Goal: Task Accomplishment & Management: Manage account settings

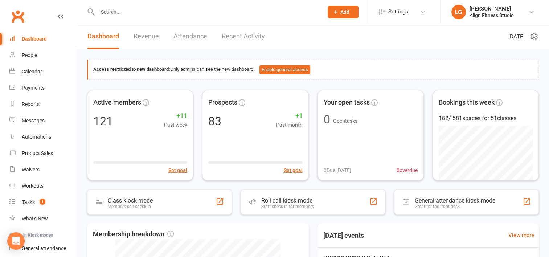
click at [245, 36] on link "Recent Activity" at bounding box center [243, 36] width 43 height 25
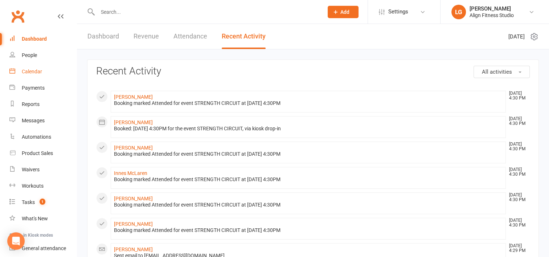
click at [30, 74] on div "Calendar" at bounding box center [32, 72] width 20 height 6
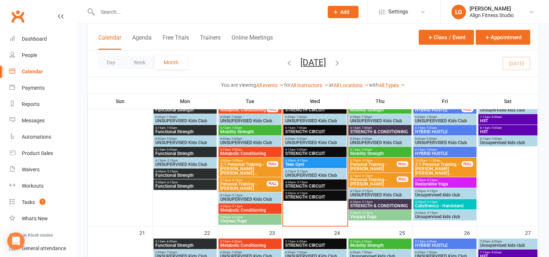
scroll to position [340, 0]
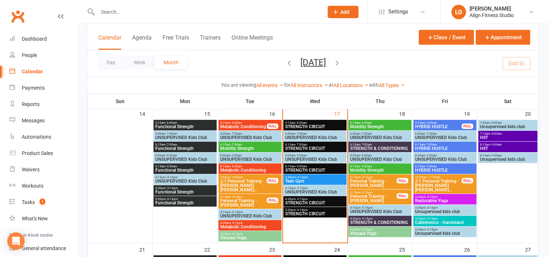
click at [298, 124] on span "STRENGTH CIRCUIT" at bounding box center [315, 126] width 60 height 4
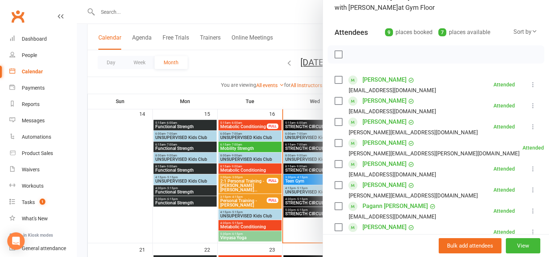
scroll to position [59, 0]
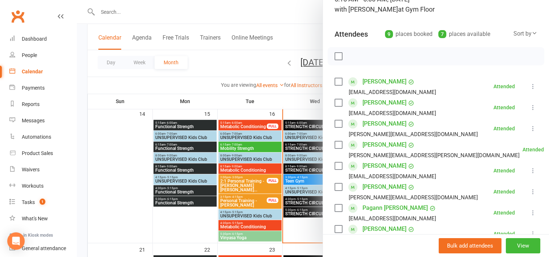
click at [299, 144] on div at bounding box center [313, 128] width 472 height 257
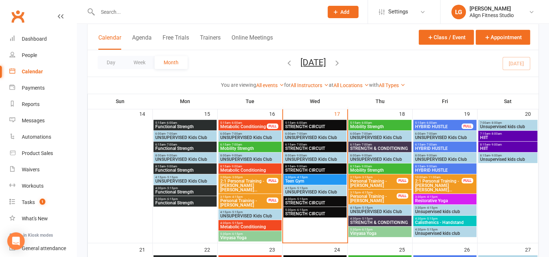
click at [299, 144] on span "- 7:00am" at bounding box center [301, 144] width 12 height 3
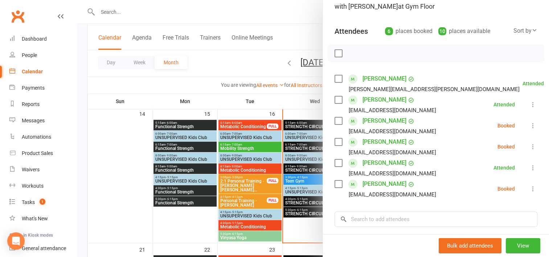
scroll to position [62, 0]
click at [292, 167] on div at bounding box center [313, 128] width 472 height 257
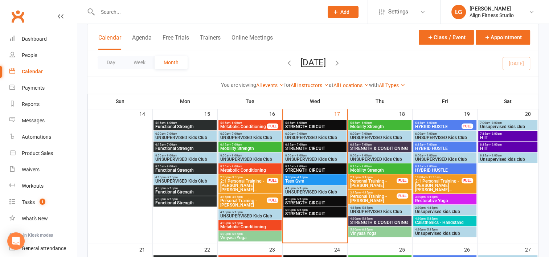
click at [292, 168] on span "STRENGTH CIRCUIT" at bounding box center [315, 170] width 60 height 4
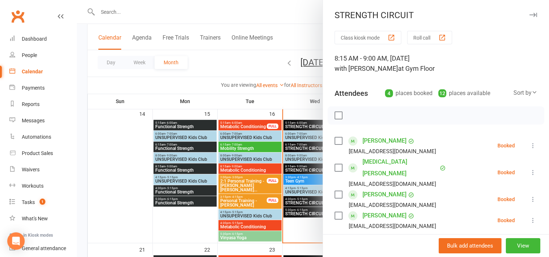
click at [295, 180] on div at bounding box center [313, 128] width 472 height 257
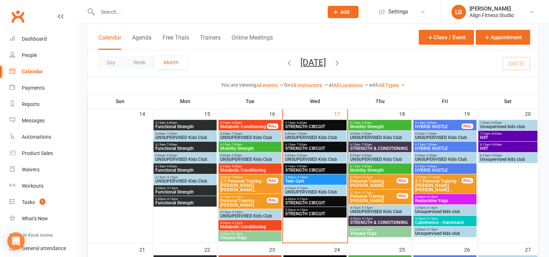
click at [295, 180] on span "Teen Gym" at bounding box center [315, 181] width 60 height 4
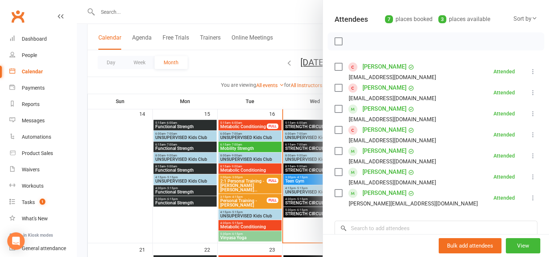
scroll to position [74, 0]
click at [31, 38] on div "Dashboard" at bounding box center [34, 39] width 25 height 6
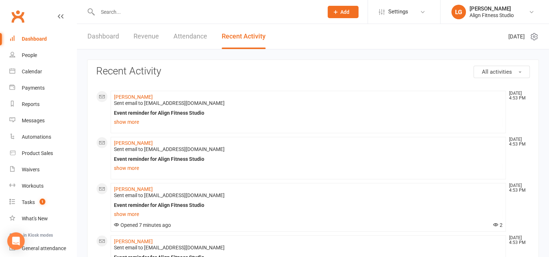
click at [106, 36] on link "Dashboard" at bounding box center [103, 36] width 32 height 25
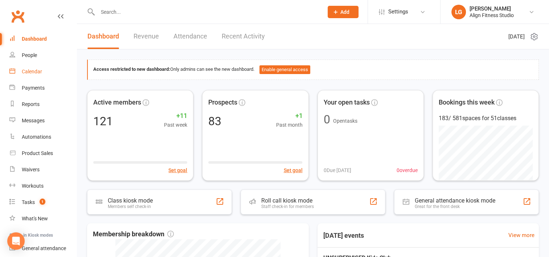
click at [37, 71] on div "Calendar" at bounding box center [32, 72] width 20 height 6
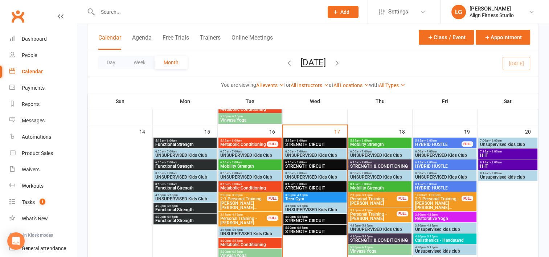
scroll to position [328, 0]
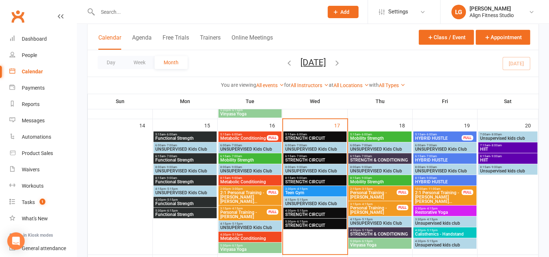
click at [304, 161] on span "STRENGTH CIRCUIT" at bounding box center [315, 160] width 60 height 4
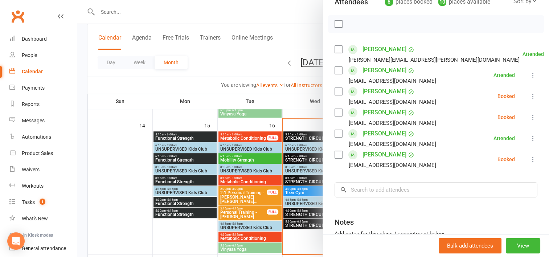
scroll to position [77, 0]
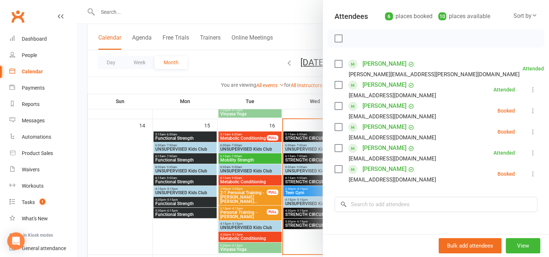
click at [294, 138] on div at bounding box center [313, 128] width 472 height 257
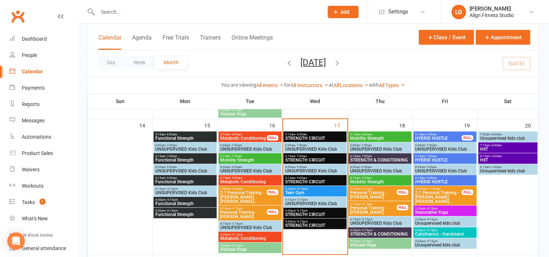
click at [294, 138] on span "STRENGTH CIRCUIT" at bounding box center [315, 138] width 60 height 4
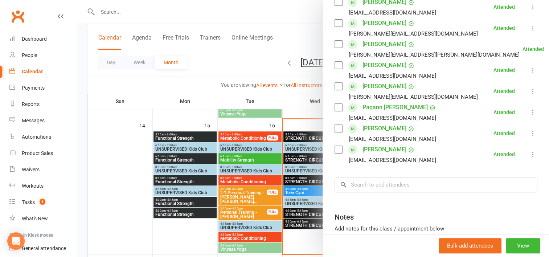
scroll to position [173, 0]
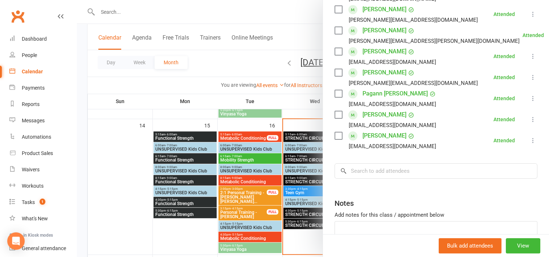
click at [292, 182] on div at bounding box center [313, 128] width 472 height 257
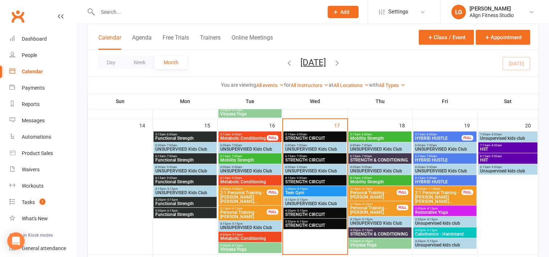
click at [292, 182] on span "STRENGTH CIRCUIT" at bounding box center [315, 182] width 60 height 4
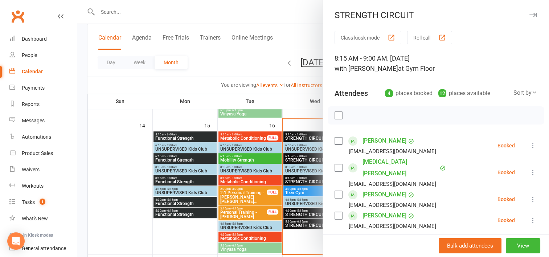
click at [216, 99] on div at bounding box center [313, 128] width 472 height 257
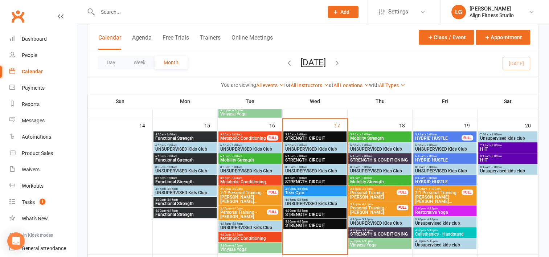
click at [295, 213] on span "STRENGTH CIRCUIT" at bounding box center [315, 214] width 60 height 4
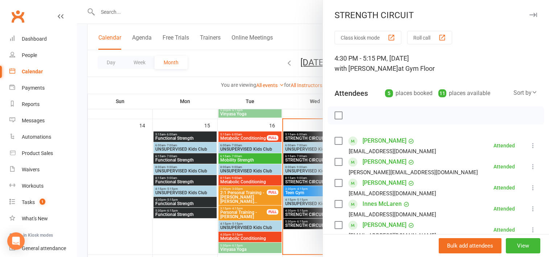
scroll to position [107, 0]
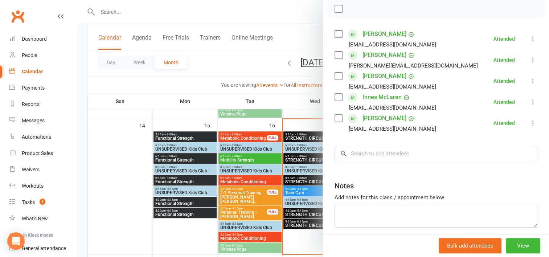
click at [292, 220] on div at bounding box center [313, 128] width 472 height 257
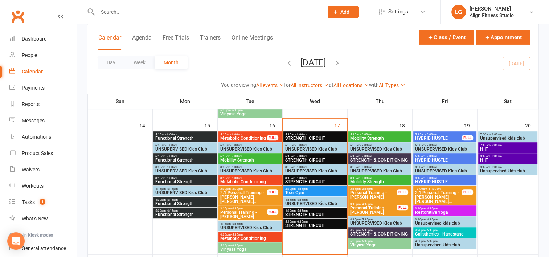
click at [292, 220] on span "5:30pm - 6:15pm" at bounding box center [315, 221] width 60 height 3
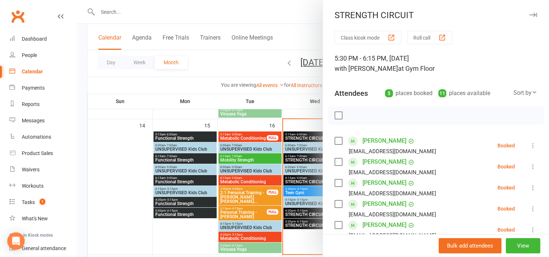
click at [254, 56] on div at bounding box center [313, 128] width 472 height 257
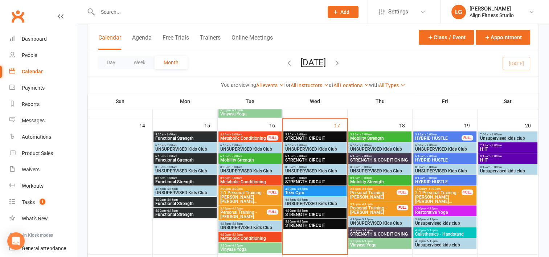
click at [359, 136] on span "Mobility Strength" at bounding box center [380, 138] width 60 height 4
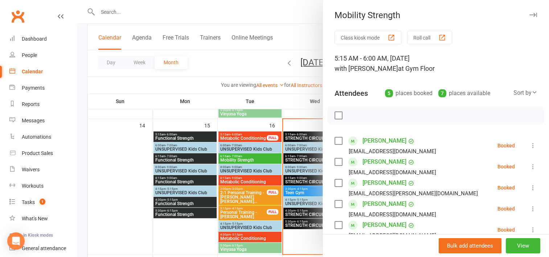
click at [310, 107] on div at bounding box center [313, 128] width 472 height 257
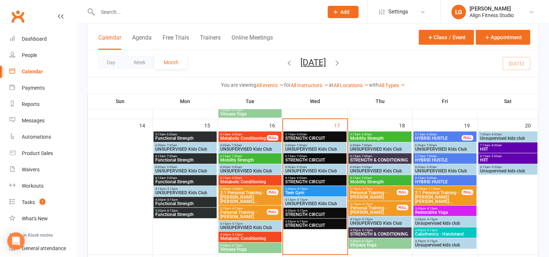
click at [377, 158] on span "STRENGTH & CONDITIONING" at bounding box center [380, 160] width 60 height 4
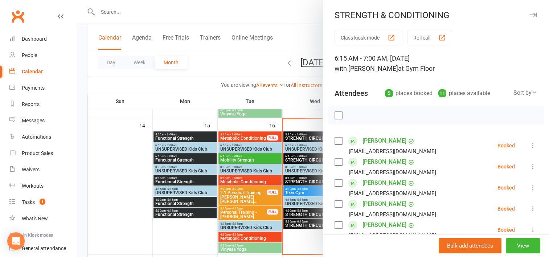
click at [292, 103] on div at bounding box center [313, 128] width 472 height 257
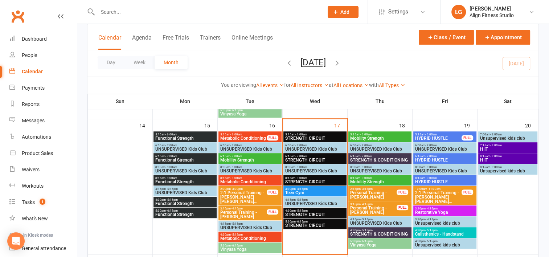
click at [375, 178] on span "8:15am - 9:00am" at bounding box center [380, 177] width 60 height 3
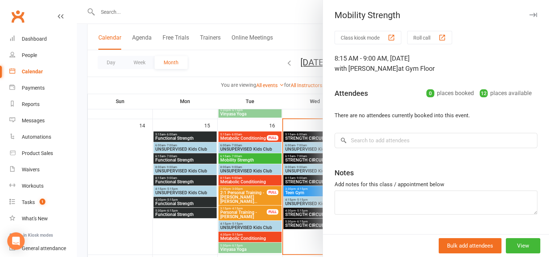
click at [295, 105] on div at bounding box center [313, 128] width 472 height 257
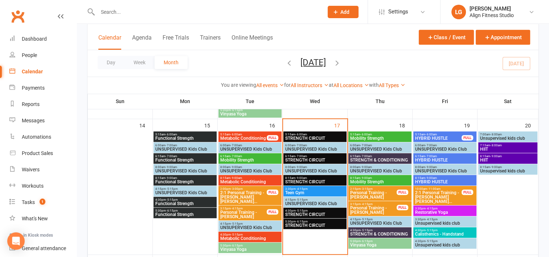
click at [370, 136] on span "Mobility Strength" at bounding box center [380, 138] width 60 height 4
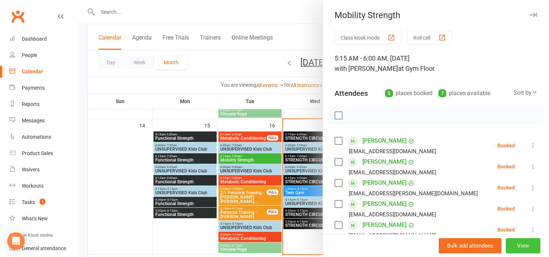
click at [507, 245] on button "View" at bounding box center [523, 245] width 34 height 15
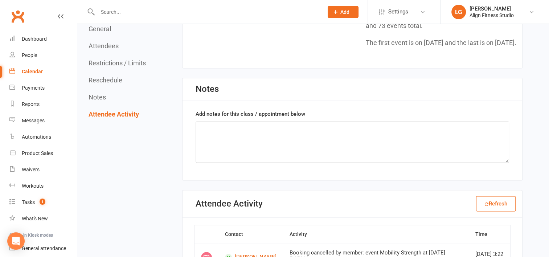
scroll to position [870, 0]
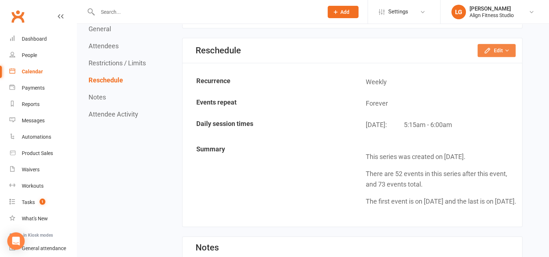
click at [504, 54] on button "Edit" at bounding box center [497, 50] width 38 height 13
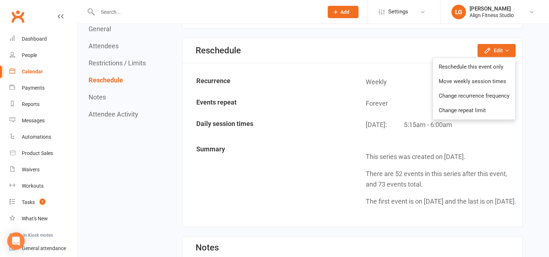
click at [409, 63] on div "Reschedule Edit Reschedule this event only Move weekly session times Change rec…" at bounding box center [353, 50] width 340 height 25
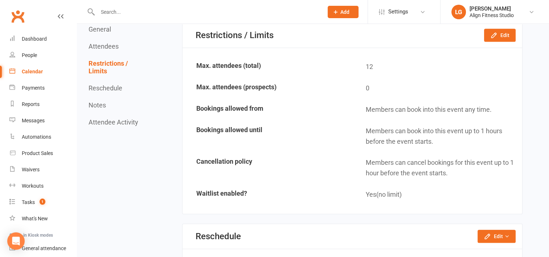
scroll to position [684, 0]
click at [496, 38] on icon "button" at bounding box center [493, 35] width 5 height 5
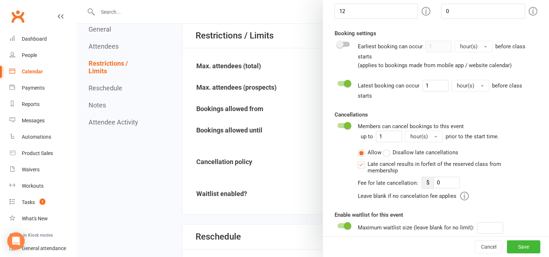
scroll to position [91, 0]
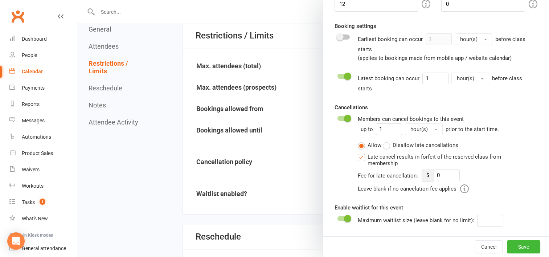
click at [413, 167] on div "Allow Disallow late cancellations Late cancel results in forfeit of the reserve…" at bounding box center [448, 167] width 180 height 52
click at [473, 79] on button "hour(s)" at bounding box center [470, 79] width 38 height 12
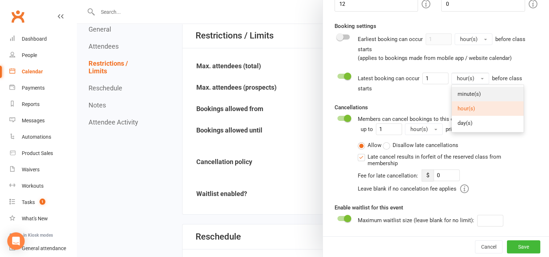
click at [470, 94] on span "minute(s)" at bounding box center [469, 94] width 23 height 7
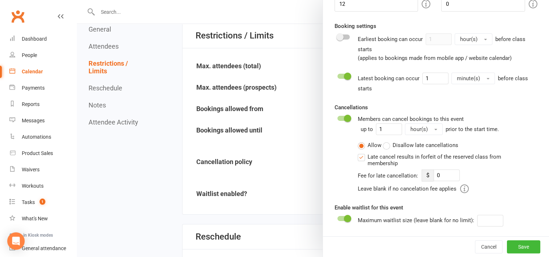
scroll to position [0, 0]
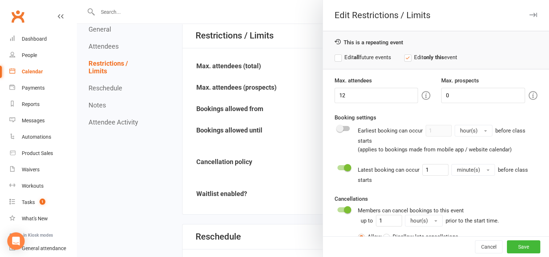
click at [337, 57] on label "Edit all future events" at bounding box center [363, 57] width 57 height 9
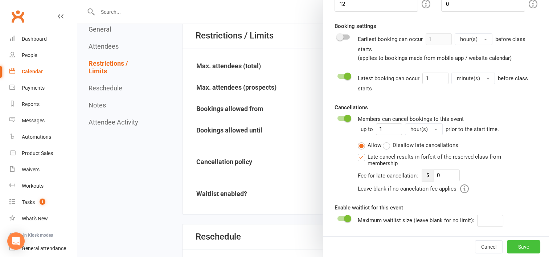
click at [511, 243] on button "Save" at bounding box center [523, 246] width 33 height 13
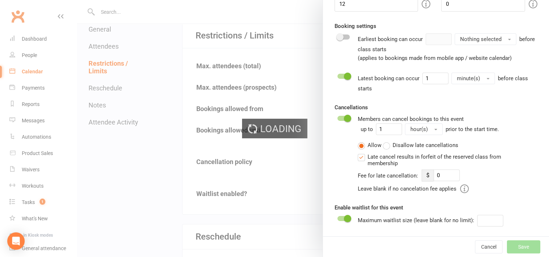
type input "0"
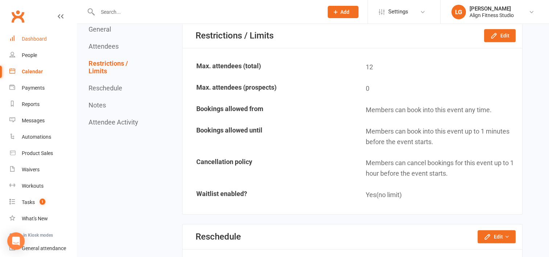
click at [38, 38] on div "Dashboard" at bounding box center [34, 39] width 25 height 6
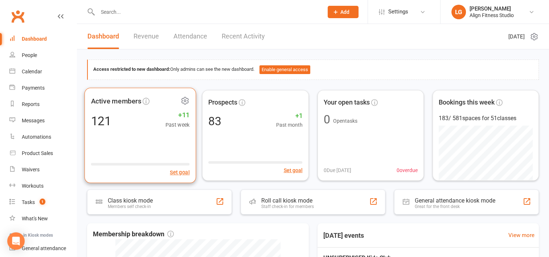
click at [166, 138] on div "Active members 121 +11 Past week Set goal" at bounding box center [141, 134] width 112 height 95
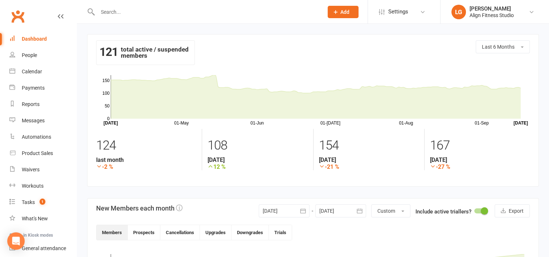
click at [36, 37] on div "Dashboard" at bounding box center [34, 39] width 25 height 6
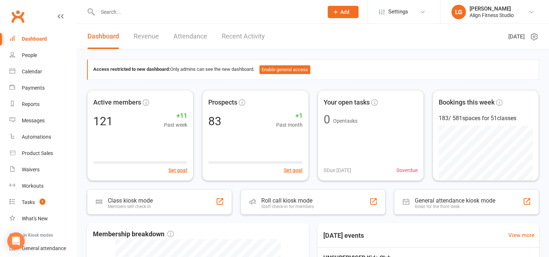
click at [148, 38] on link "Revenue" at bounding box center [146, 36] width 25 height 25
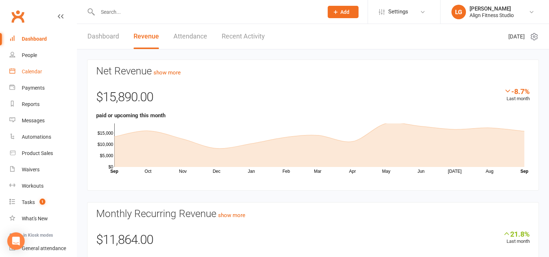
click at [37, 73] on div "Calendar" at bounding box center [32, 72] width 20 height 6
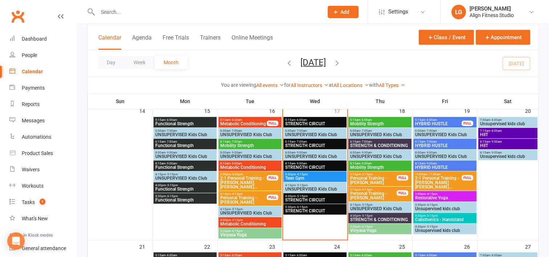
scroll to position [336, 0]
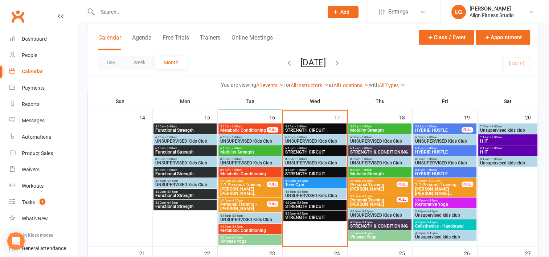
click at [379, 225] on span "STRENGTH & CONDITIONING" at bounding box center [380, 226] width 60 height 4
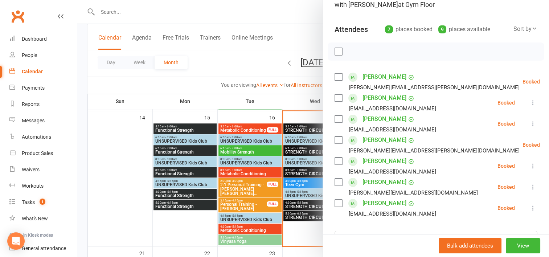
scroll to position [67, 0]
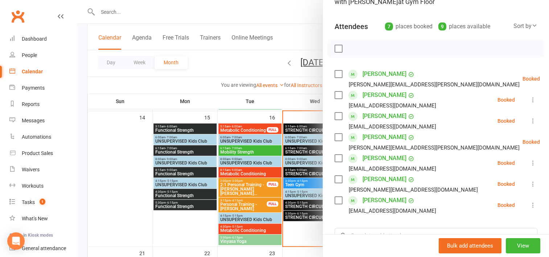
click at [214, 138] on div at bounding box center [313, 128] width 472 height 257
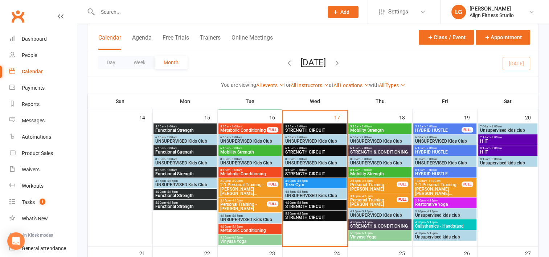
click at [377, 232] on span "5:30pm - 6:15pm" at bounding box center [380, 233] width 60 height 3
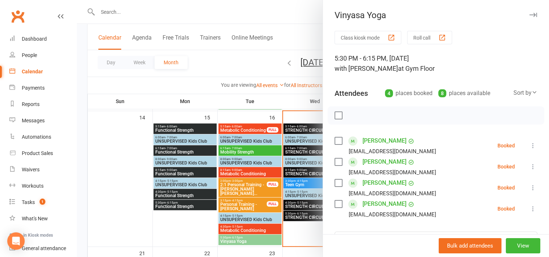
click at [271, 97] on div at bounding box center [313, 128] width 472 height 257
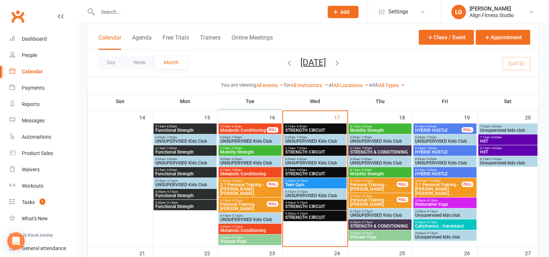
click at [421, 130] on span "HYBRID HUSTLE" at bounding box center [438, 130] width 47 height 4
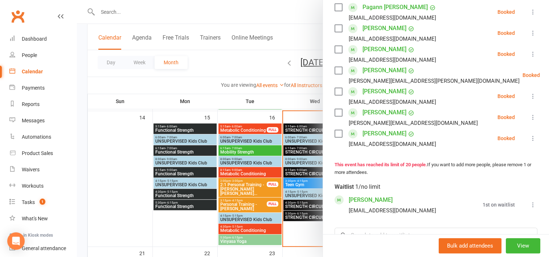
scroll to position [451, 0]
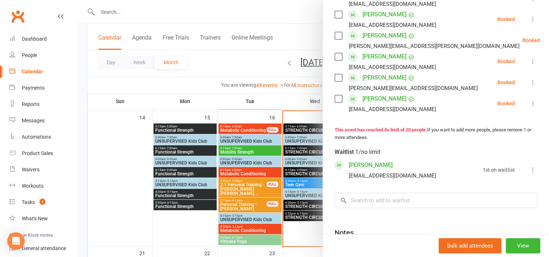
click at [297, 102] on div at bounding box center [313, 128] width 472 height 257
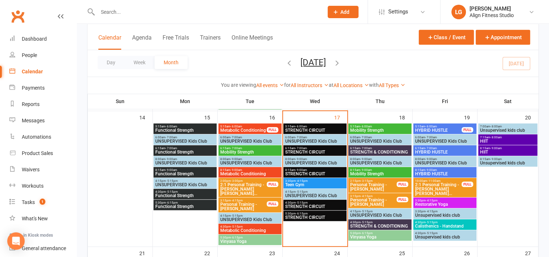
click at [441, 147] on span "6:15am - 7:00am" at bounding box center [445, 148] width 60 height 3
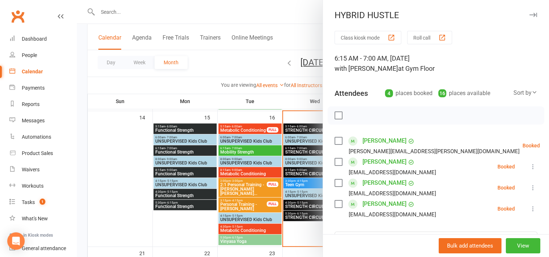
click at [281, 100] on div at bounding box center [313, 128] width 472 height 257
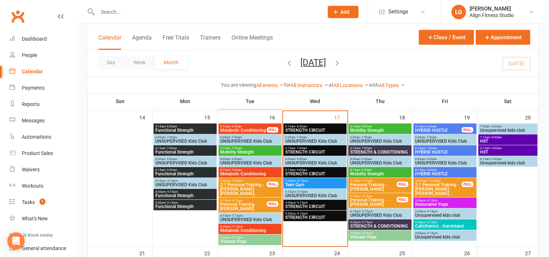
click at [417, 170] on span "8:15am - 9:00am" at bounding box center [445, 169] width 60 height 3
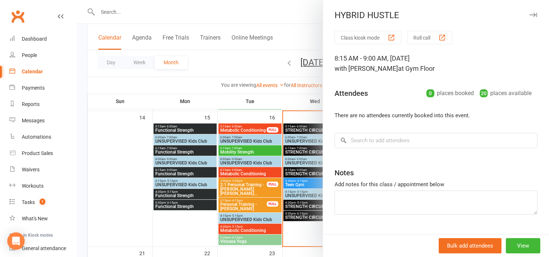
click at [284, 107] on div at bounding box center [313, 128] width 472 height 257
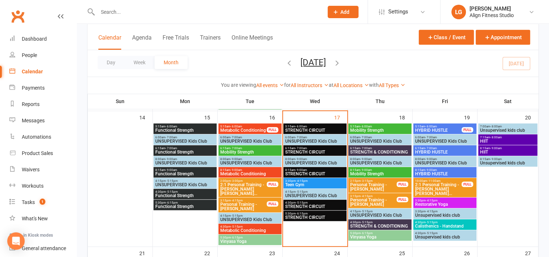
click at [422, 202] on span "Restorative Yoga" at bounding box center [445, 204] width 60 height 4
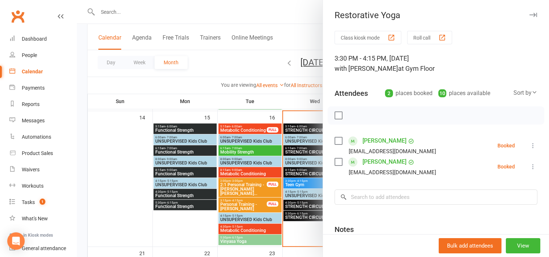
click at [273, 114] on div at bounding box center [313, 128] width 472 height 257
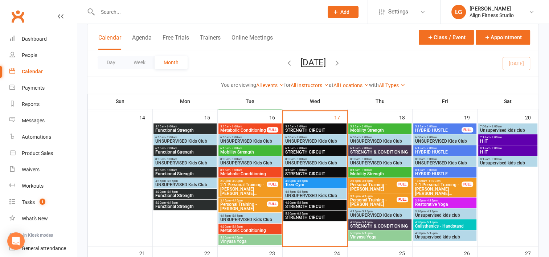
click at [428, 225] on span "Calisthenics - Handstand" at bounding box center [445, 226] width 60 height 4
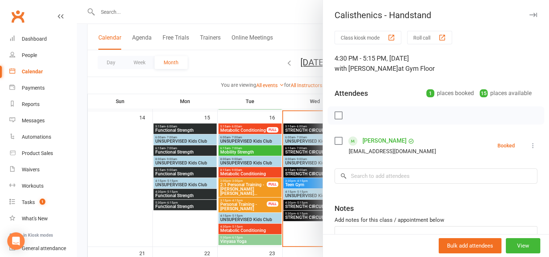
click at [290, 102] on div at bounding box center [313, 128] width 472 height 257
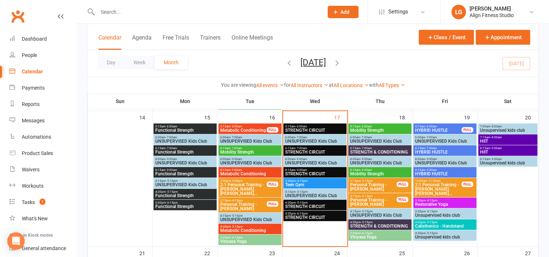
click at [492, 138] on span "- 8:00am" at bounding box center [496, 137] width 12 height 3
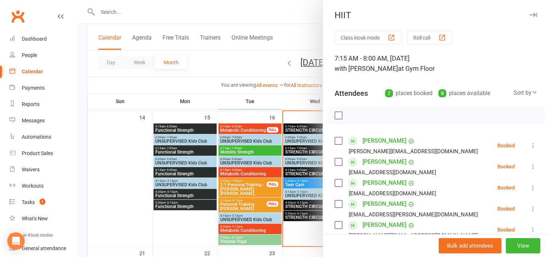
click at [292, 97] on div at bounding box center [313, 128] width 472 height 257
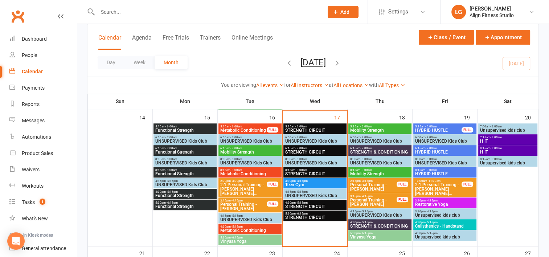
click at [491, 149] on span "- 9:00am" at bounding box center [496, 148] width 12 height 3
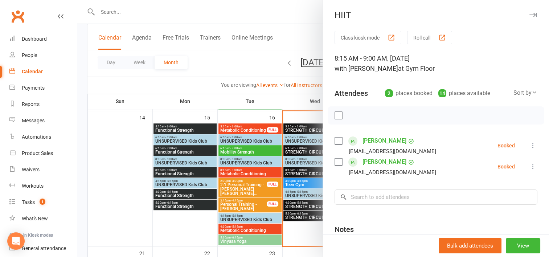
click at [209, 106] on div at bounding box center [313, 128] width 472 height 257
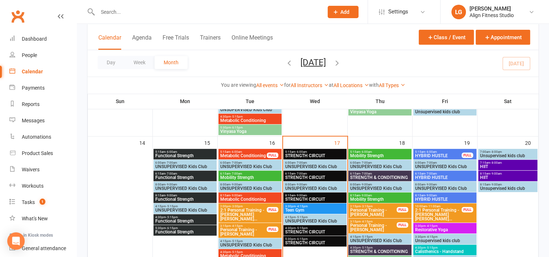
scroll to position [404, 0]
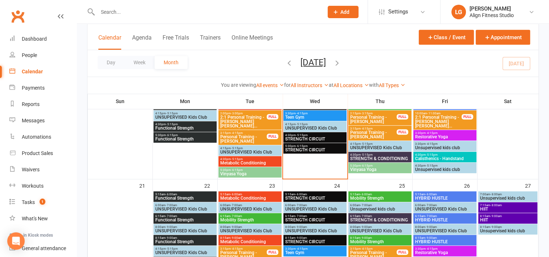
click at [197, 214] on div "6:15am - 7:00am Functional Strength" at bounding box center [184, 218] width 63 height 11
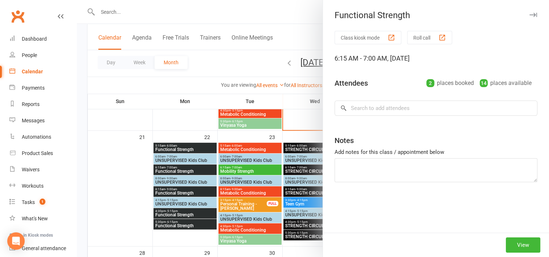
scroll to position [444, 0]
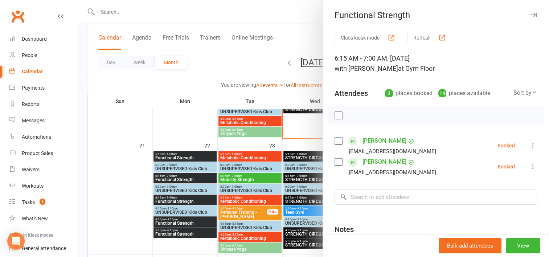
click at [180, 136] on div at bounding box center [313, 128] width 472 height 257
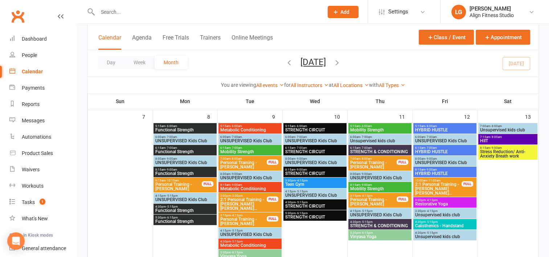
scroll to position [263, 0]
